Goal: Navigation & Orientation: Find specific page/section

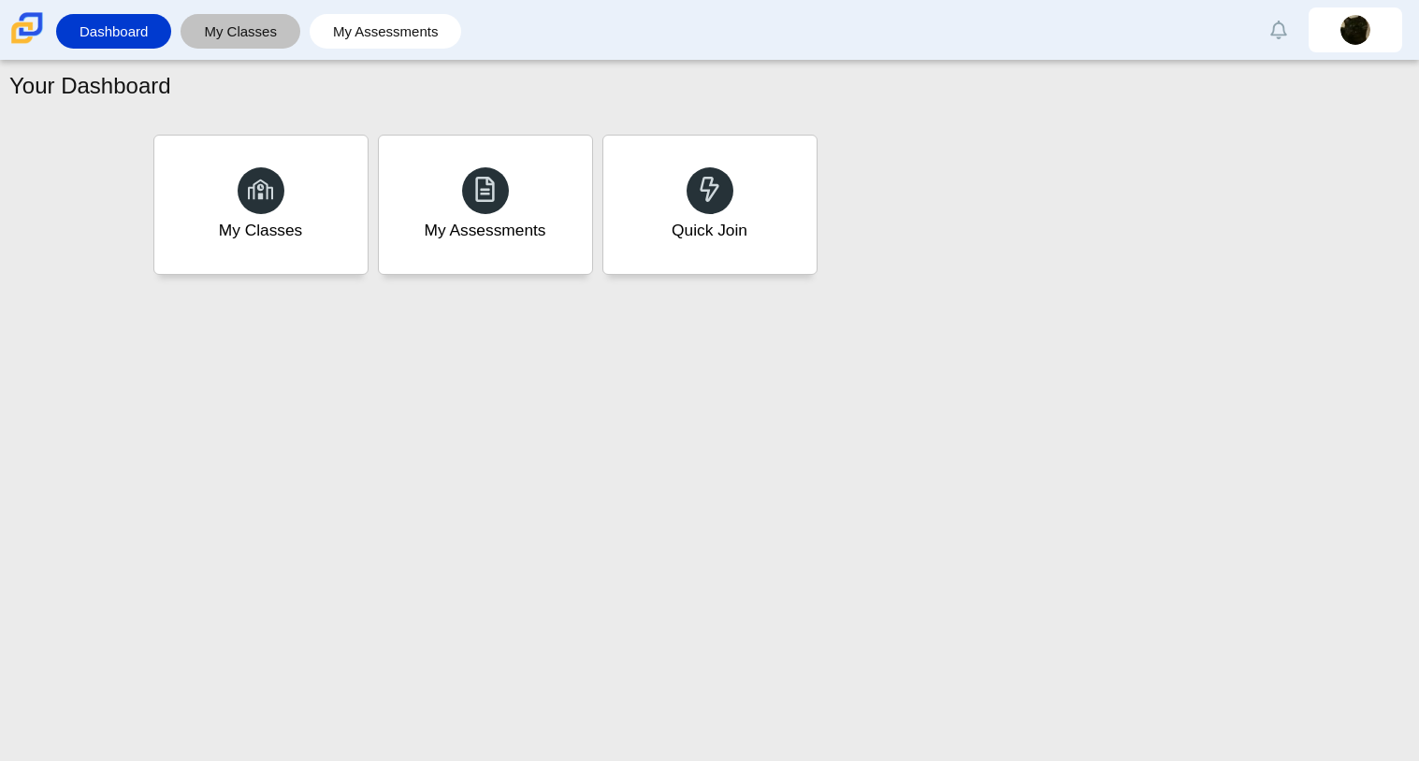
click at [251, 26] on link "My Classes" at bounding box center [240, 31] width 101 height 35
